Goal: Task Accomplishment & Management: Manage account settings

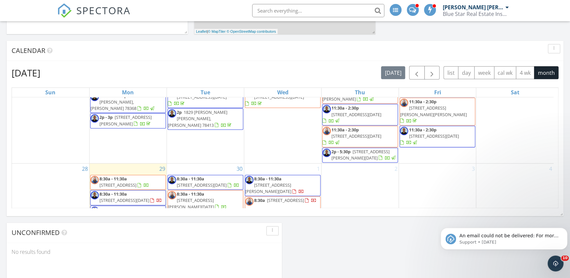
scroll to position [427, 0]
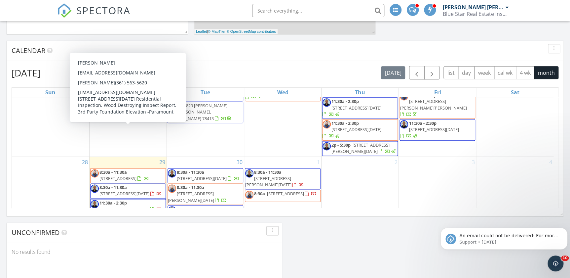
click at [120, 190] on span "[STREET_ADDRESS][DATE]" at bounding box center [125, 193] width 50 height 6
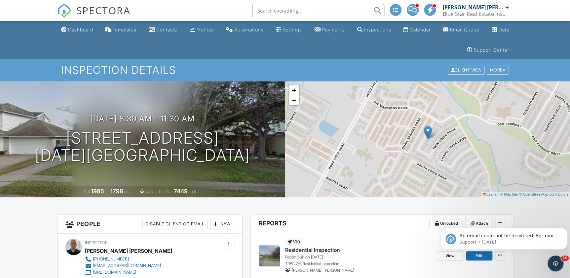
click at [75, 30] on div "Dashboard" at bounding box center [80, 30] width 25 height 6
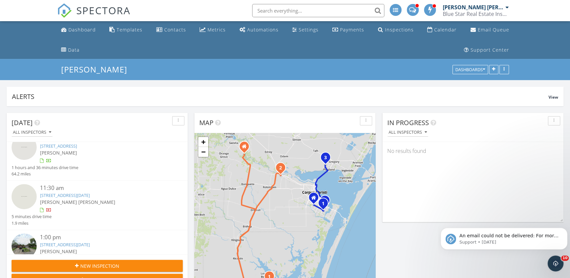
click at [72, 196] on link "7433 Seal Beach Ct, Corpus Christi, TX 78414" at bounding box center [65, 195] width 50 height 6
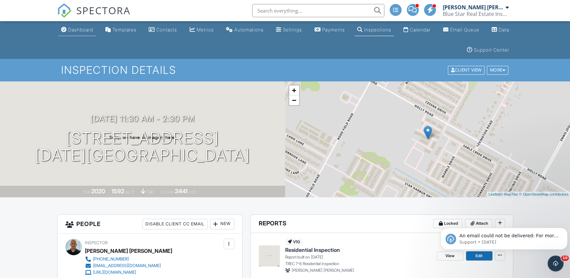
click at [79, 31] on div "Dashboard" at bounding box center [80, 30] width 25 height 6
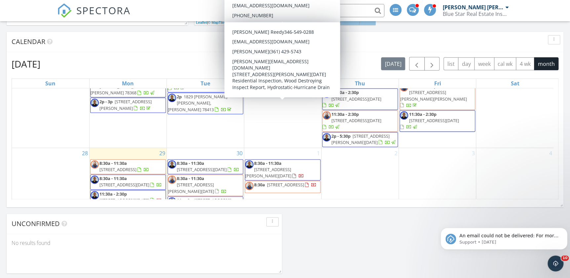
scroll to position [270, 0]
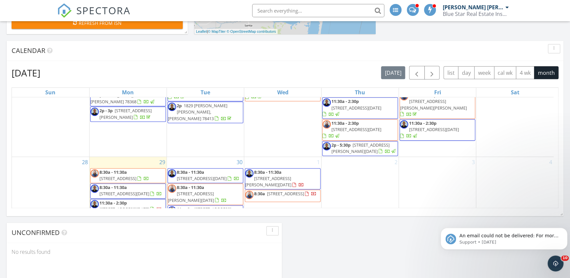
click at [285, 8] on input "text" at bounding box center [318, 10] width 132 height 13
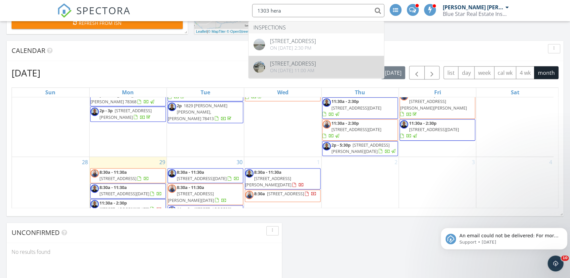
type input "1303 hera"
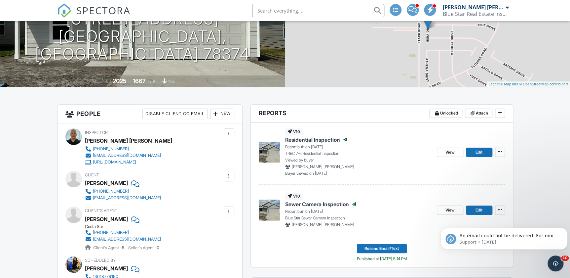
scroll to position [120, 0]
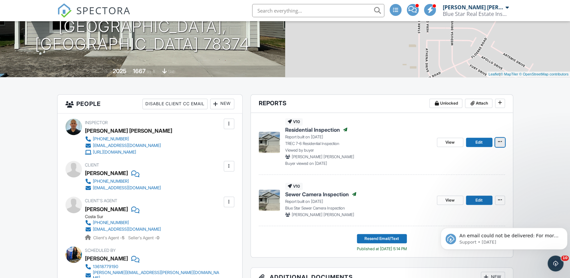
click at [503, 139] on span at bounding box center [500, 141] width 7 height 7
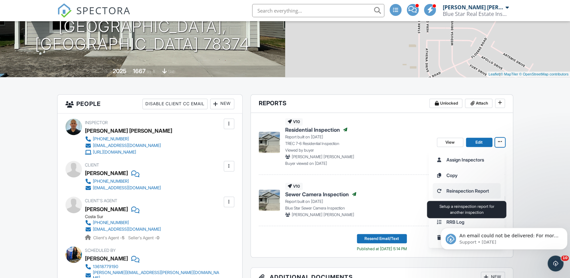
click at [451, 187] on input "Reinspection Report" at bounding box center [466, 190] width 67 height 15
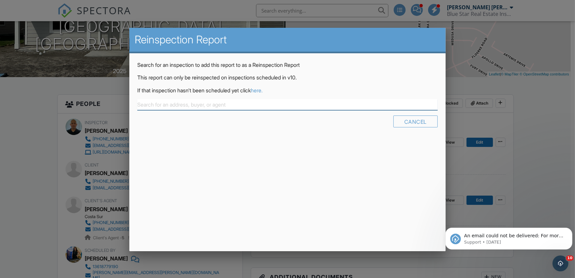
click at [217, 104] on input "text" at bounding box center [287, 104] width 300 height 11
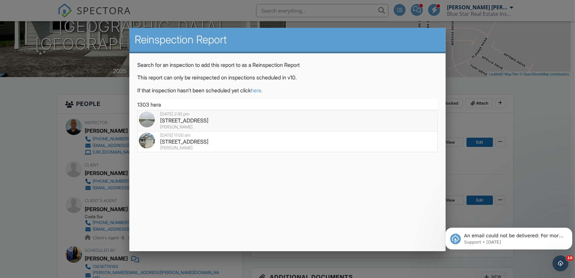
click at [164, 116] on div "[DATE] 2:30 pm" at bounding box center [287, 113] width 297 height 5
type input "[STREET_ADDRESS]"
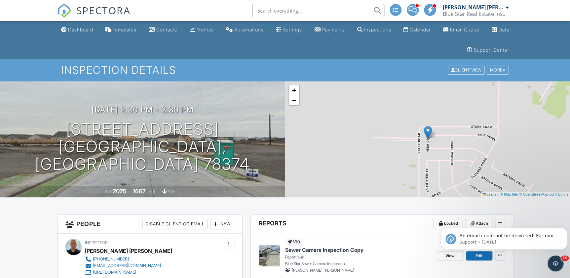
click at [74, 30] on div "Dashboard" at bounding box center [80, 30] width 25 height 6
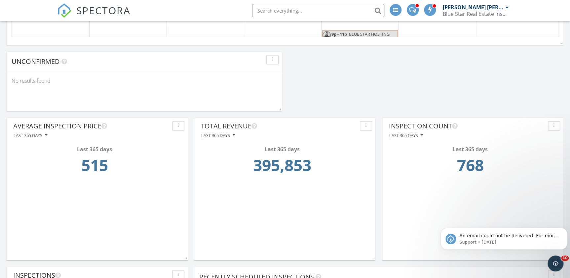
scroll to position [451, 0]
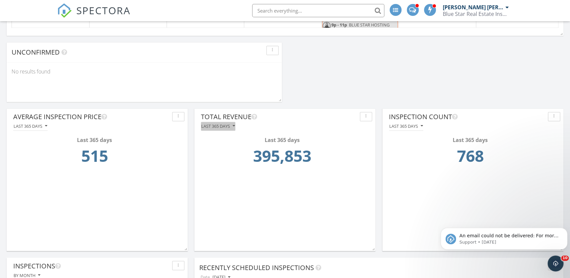
click at [224, 124] on div "Last 365 days" at bounding box center [218, 126] width 34 height 5
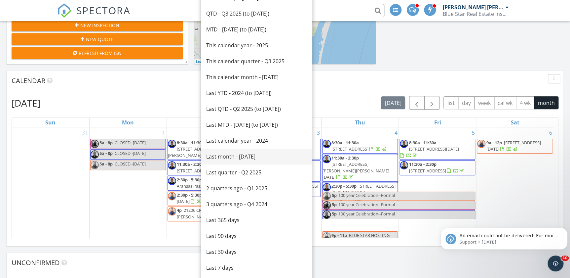
scroll to position [180, 0]
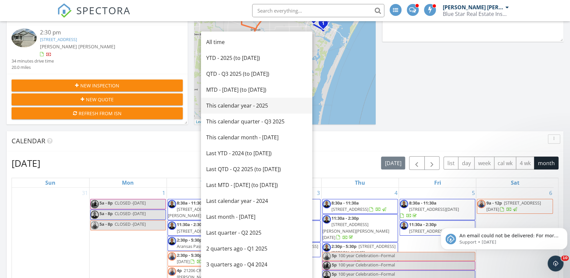
click at [240, 103] on div "This calendar year - 2025" at bounding box center [256, 106] width 101 height 8
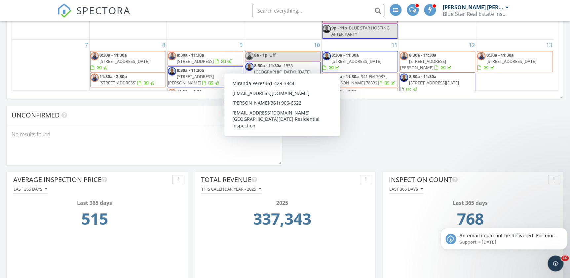
scroll to position [421, 0]
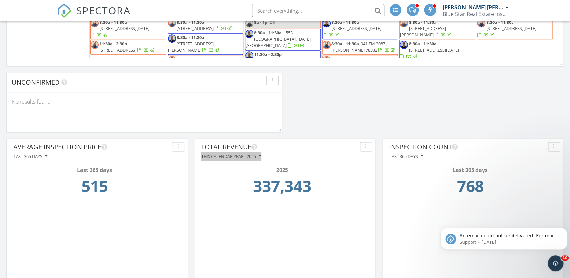
click at [228, 154] on div "This calendar year - 2025" at bounding box center [231, 156] width 60 height 5
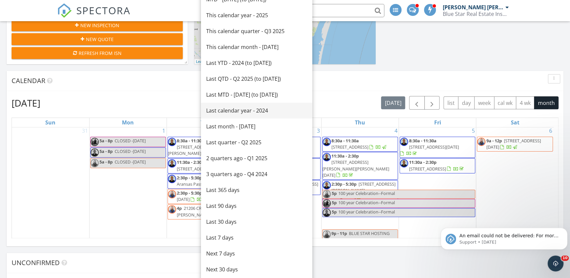
scroll to position [0, 0]
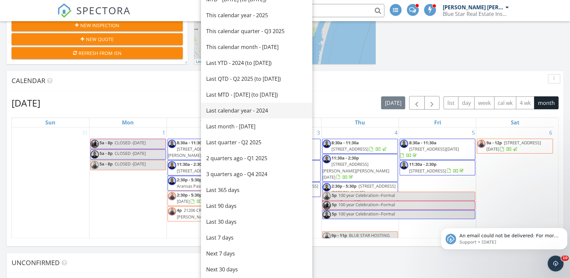
click at [242, 109] on div "Last calendar year - 2024" at bounding box center [256, 110] width 101 height 8
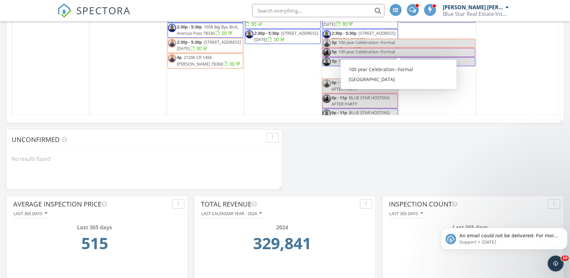
scroll to position [421, 0]
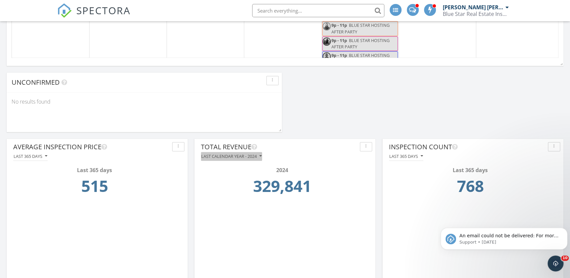
click at [236, 155] on div "Last calendar year - 2024" at bounding box center [231, 156] width 61 height 5
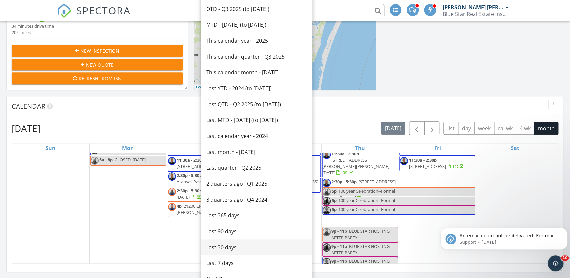
scroll to position [210, 0]
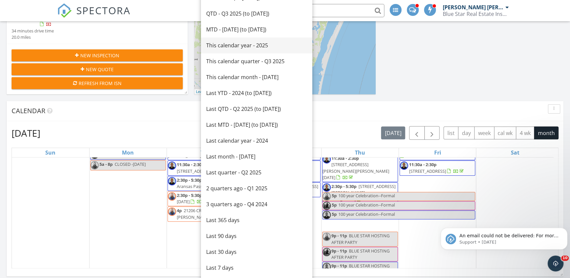
click at [231, 43] on div "This calendar year - 2025" at bounding box center [256, 45] width 101 height 8
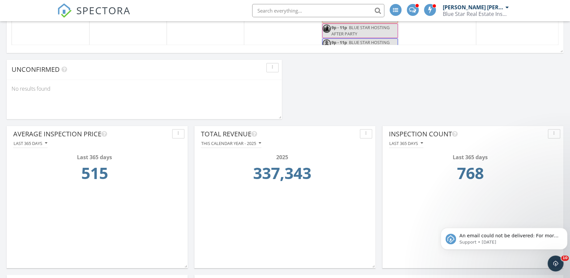
scroll to position [451, 0]
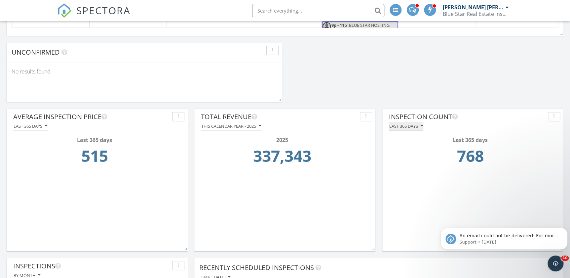
click at [414, 124] on div "Last 365 days" at bounding box center [406, 126] width 34 height 5
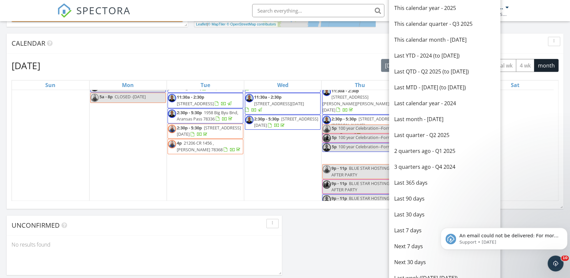
scroll to position [270, 0]
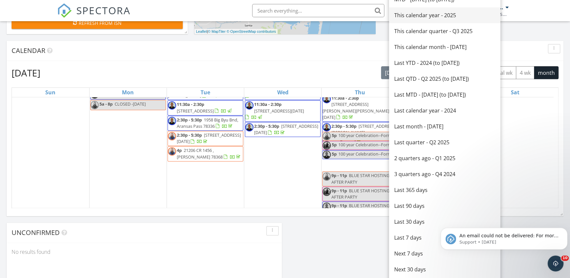
click at [422, 13] on div "This calendar year - 2025" at bounding box center [444, 15] width 101 height 8
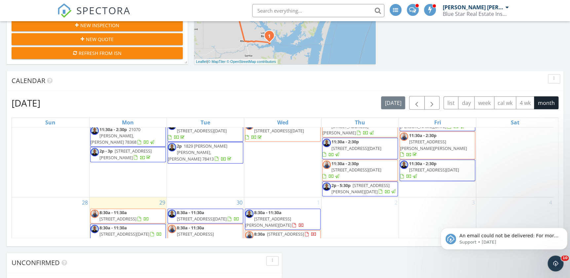
scroll to position [427, 0]
